Goal: Information Seeking & Learning: Find specific page/section

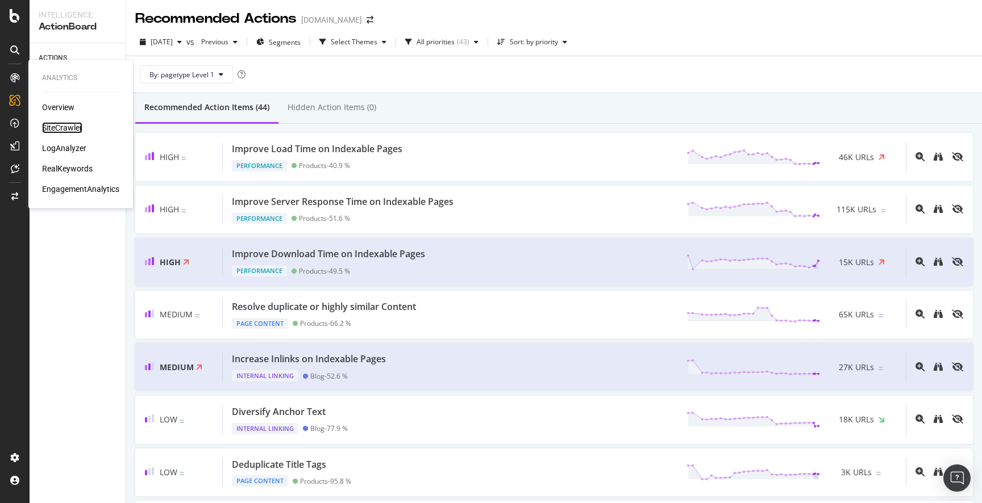
click at [62, 126] on div "SiteCrawler" at bounding box center [62, 127] width 40 height 11
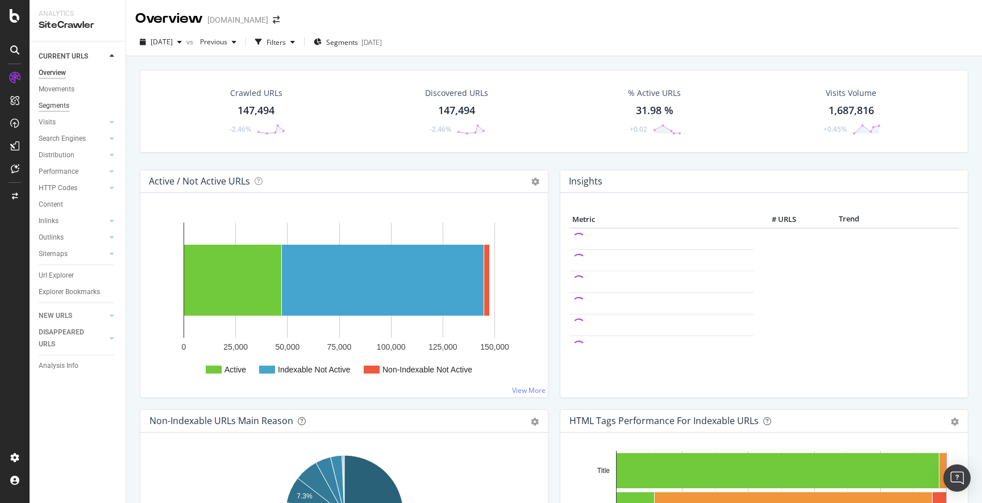
click at [61, 102] on div "Segments" at bounding box center [54, 106] width 31 height 12
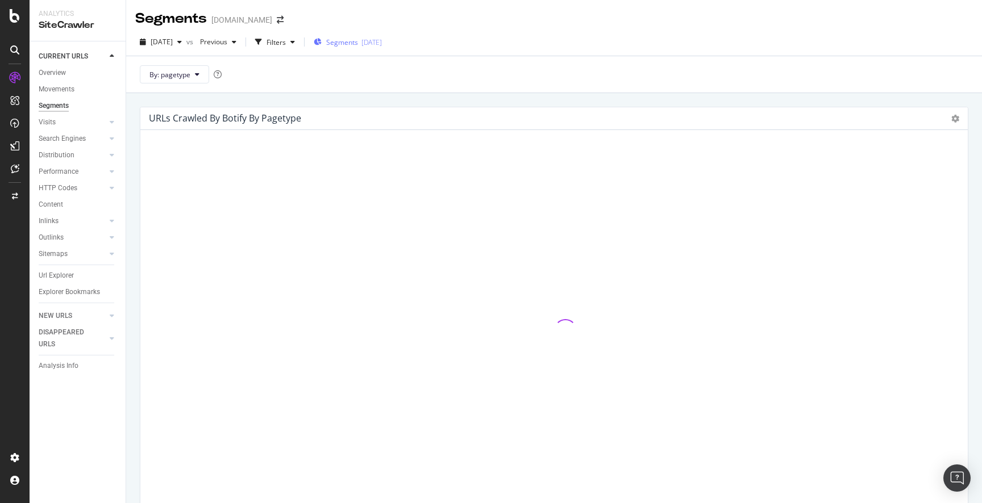
click at [358, 45] on span "Segments" at bounding box center [342, 42] width 32 height 10
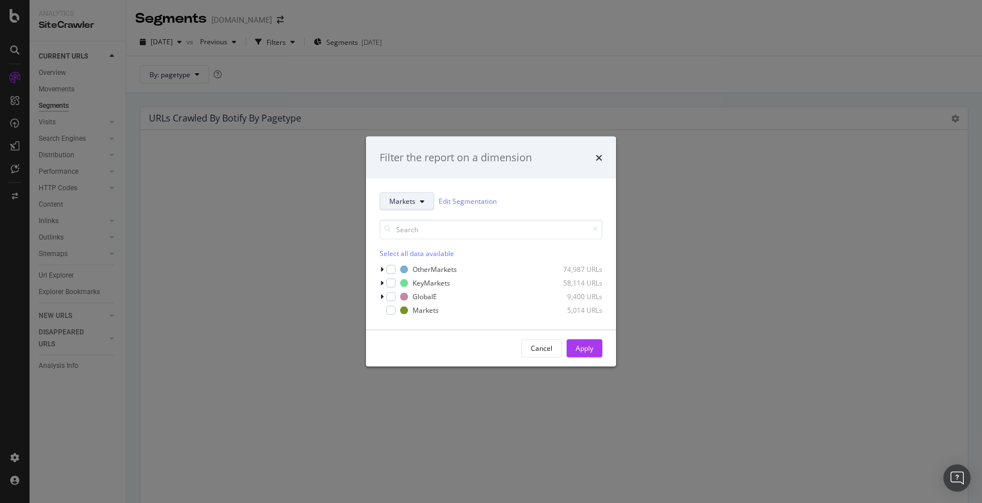
click at [412, 202] on span "Markets" at bounding box center [402, 202] width 26 height 10
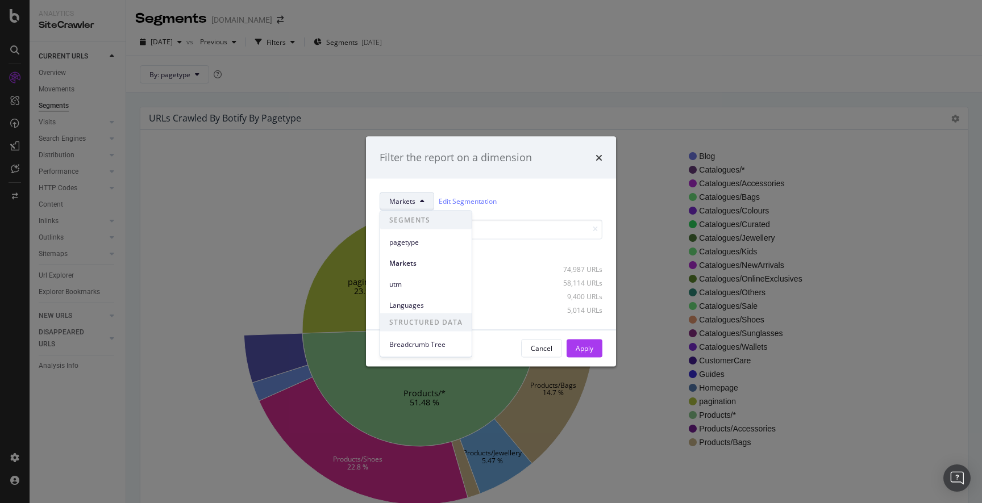
click at [532, 195] on div "Markets Edit Segmentation" at bounding box center [490, 201] width 223 height 18
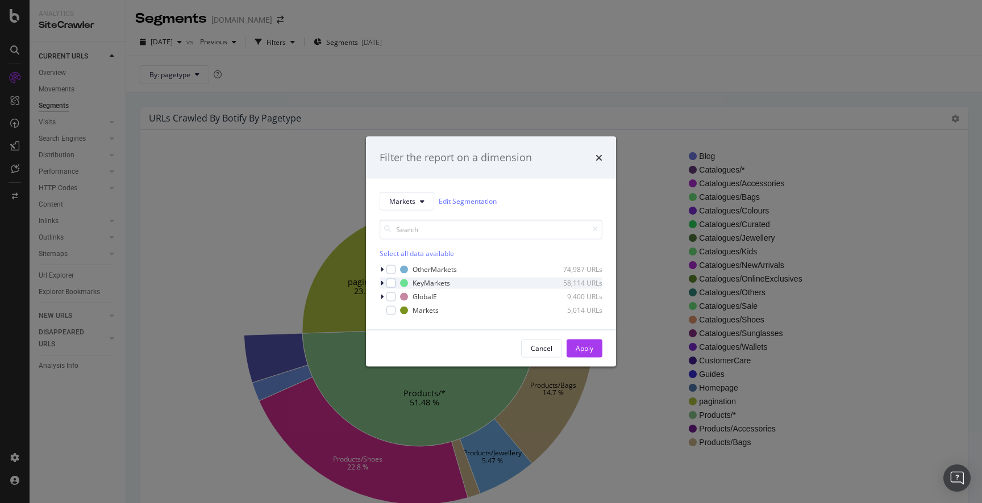
click at [380, 284] on icon "modal" at bounding box center [381, 282] width 3 height 7
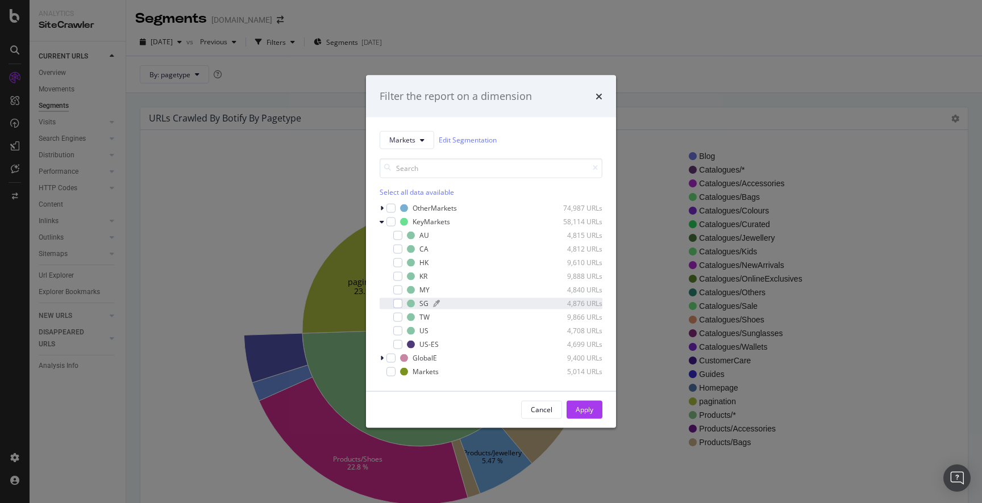
click at [418, 303] on div "SG 4,876 URLs" at bounding box center [504, 304] width 195 height 10
click at [586, 407] on div "Apply" at bounding box center [584, 410] width 18 height 10
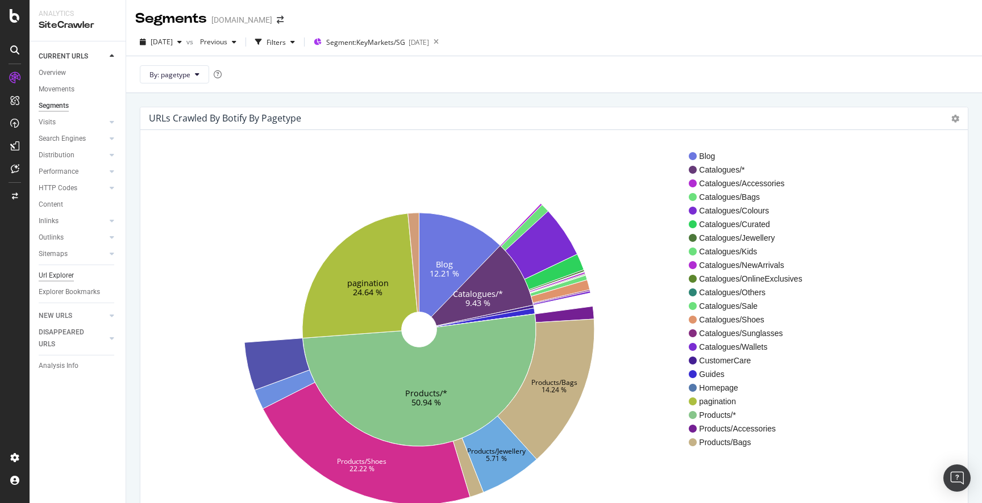
click at [59, 272] on div "Url Explorer" at bounding box center [56, 276] width 35 height 12
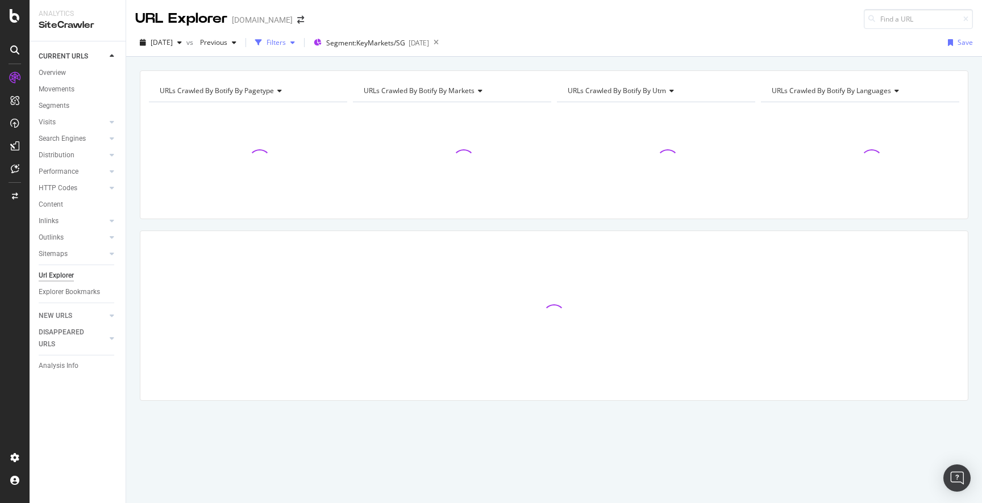
click at [286, 41] on div "Filters" at bounding box center [275, 42] width 19 height 10
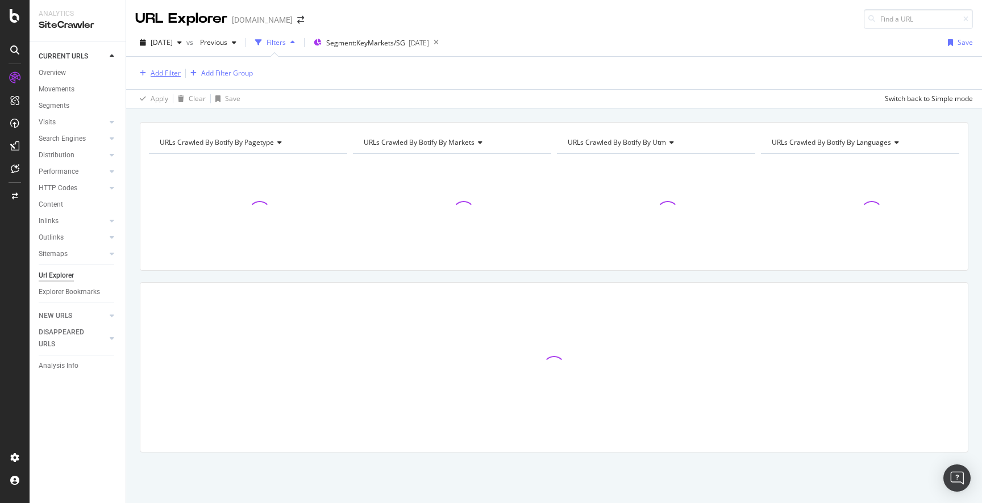
click at [163, 74] on div "Add Filter" at bounding box center [166, 73] width 30 height 10
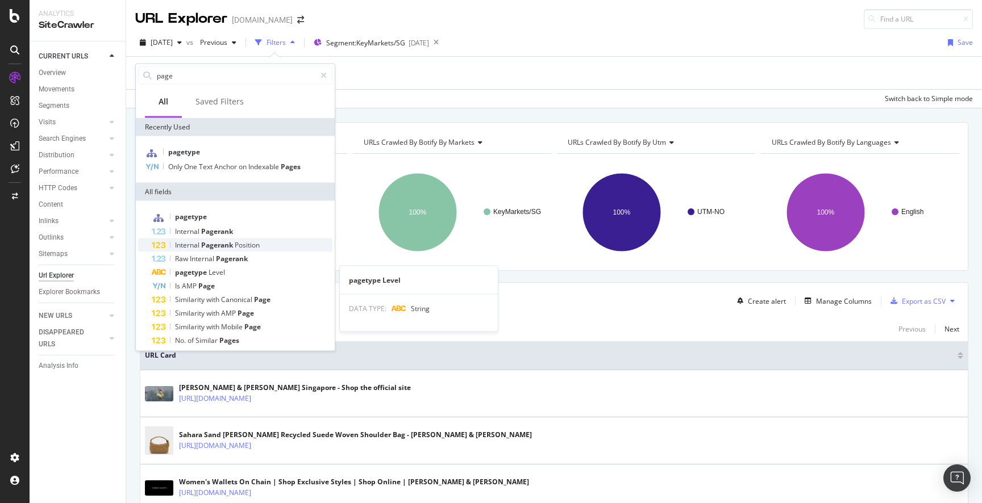
scroll to position [20, 0]
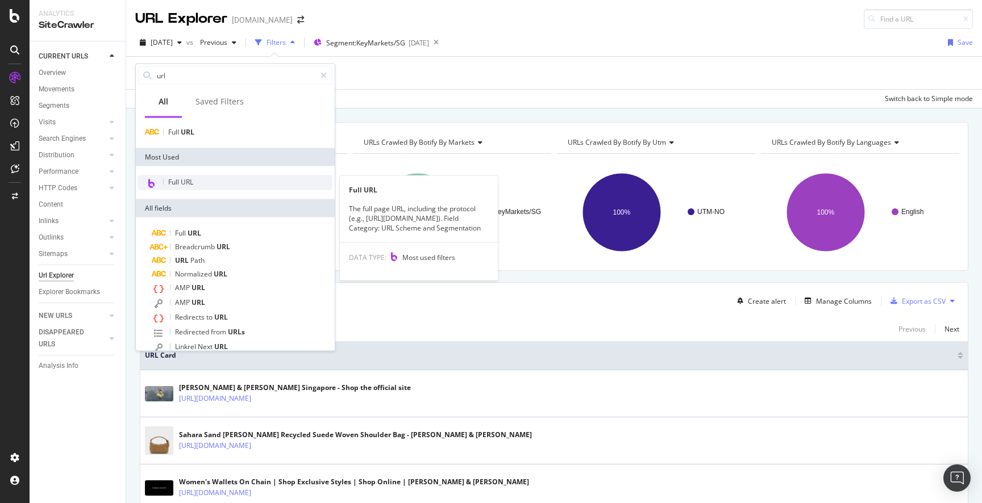
type input "url"
drag, startPoint x: 176, startPoint y: 185, endPoint x: 189, endPoint y: 174, distance: 16.6
click at [176, 185] on span "Full URL" at bounding box center [180, 182] width 25 height 10
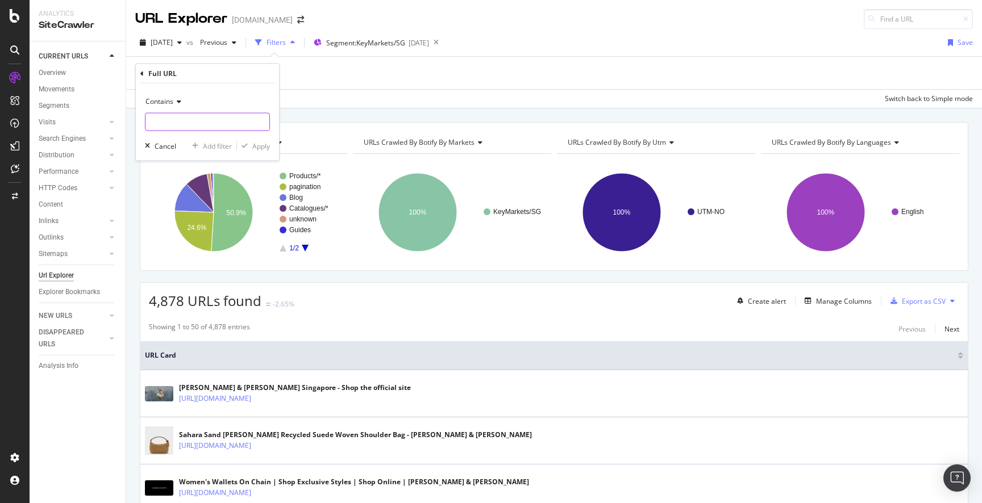
click at [193, 119] on input "text" at bounding box center [207, 122] width 124 height 18
type input "han-so"
click at [256, 147] on div "Apply" at bounding box center [261, 146] width 18 height 10
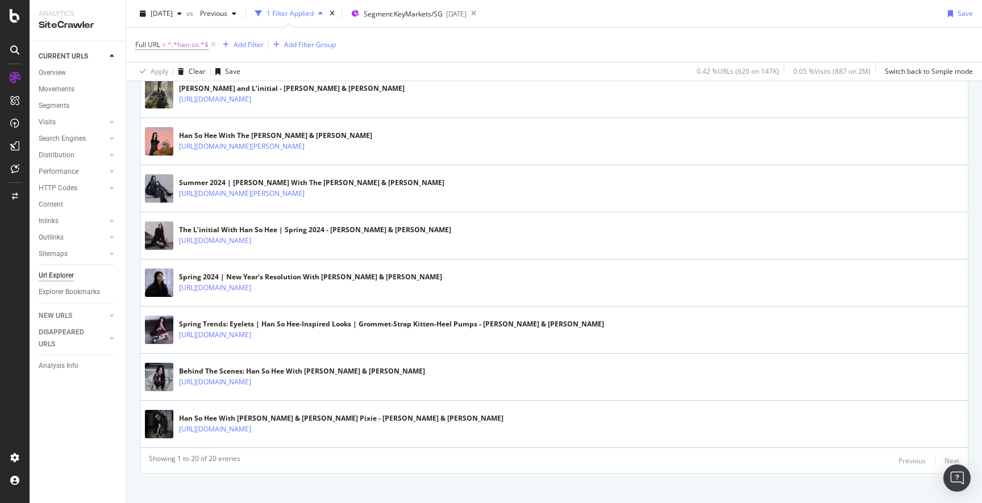
scroll to position [878, 0]
